Goal: Transaction & Acquisition: Purchase product/service

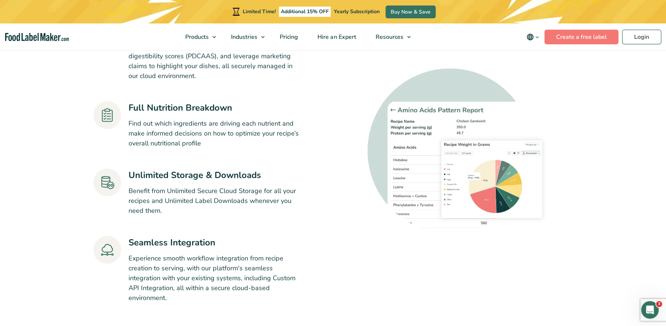
scroll to position [832, 0]
click at [213, 57] on span "Food Nutrition Labelling" at bounding box center [223, 54] width 65 height 8
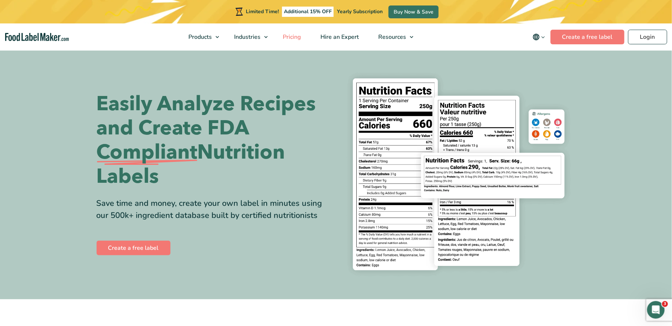
click at [284, 36] on span "Pricing" at bounding box center [291, 37] width 21 height 8
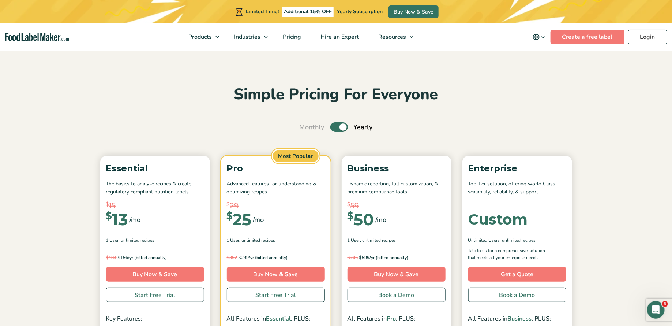
click at [420, 130] on div "Monthly Toggle Yearly (6 Month Free + 2 Free Nutritional Consultations)" at bounding box center [336, 127] width 479 height 10
click at [458, 84] on section "Simple Pricing For Everyone Monthly Toggle Yearly (6 Month Free + 2 Free Nutrit…" at bounding box center [336, 270] width 672 height 442
click at [405, 70] on section "Simple Pricing For Everyone Monthly Toggle Yearly (6 Month Free + 2 Free Nutrit…" at bounding box center [336, 270] width 672 height 442
click at [452, 106] on div "Simple Pricing For Everyone Monthly Toggle Yearly (6 Month Free + 2 Free Nutrit…" at bounding box center [336, 271] width 490 height 372
click at [432, 108] on div "Simple Pricing For Everyone Monthly Toggle Yearly (6 Month Free + 2 Free Nutrit…" at bounding box center [336, 271] width 490 height 372
